Goal: Task Accomplishment & Management: Use online tool/utility

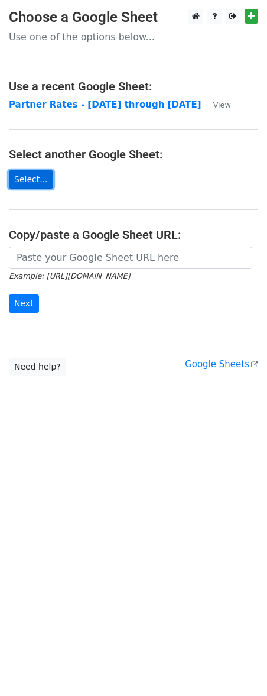
click at [18, 185] on link "Select..." at bounding box center [31, 179] width 44 height 18
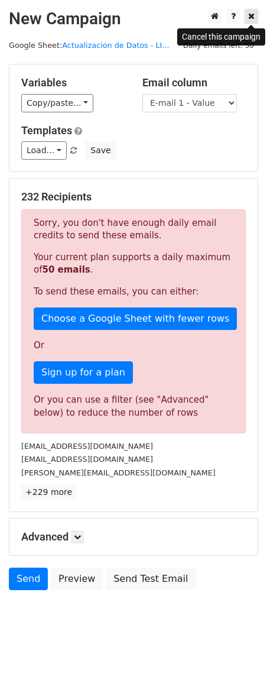
click at [250, 14] on icon at bounding box center [251, 16] width 7 height 8
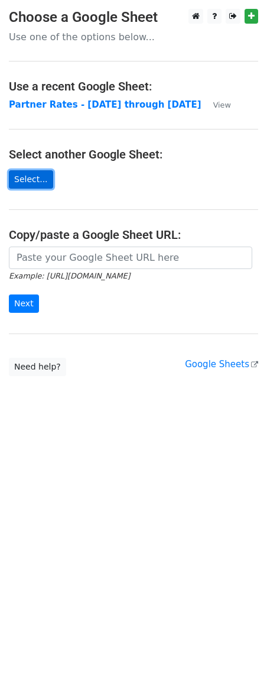
click at [41, 177] on link "Select..." at bounding box center [31, 179] width 44 height 18
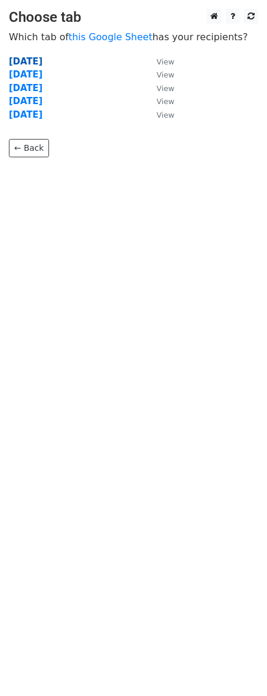
click at [27, 62] on strong "[DATE]" at bounding box center [26, 61] width 34 height 11
